Goal: Navigation & Orientation: Understand site structure

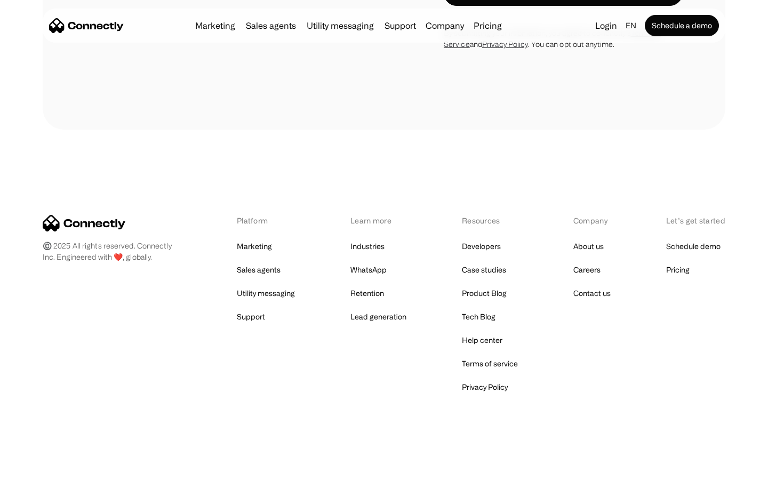
scroll to position [3794, 0]
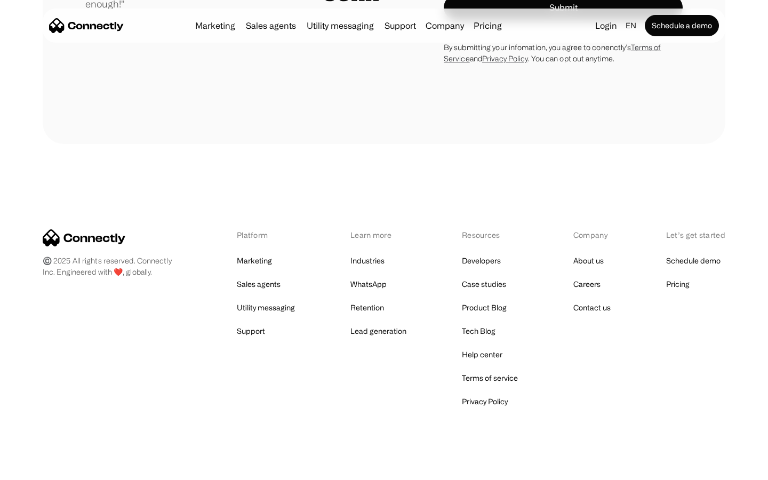
scroll to position [2969, 0]
